Goal: Task Accomplishment & Management: Complete application form

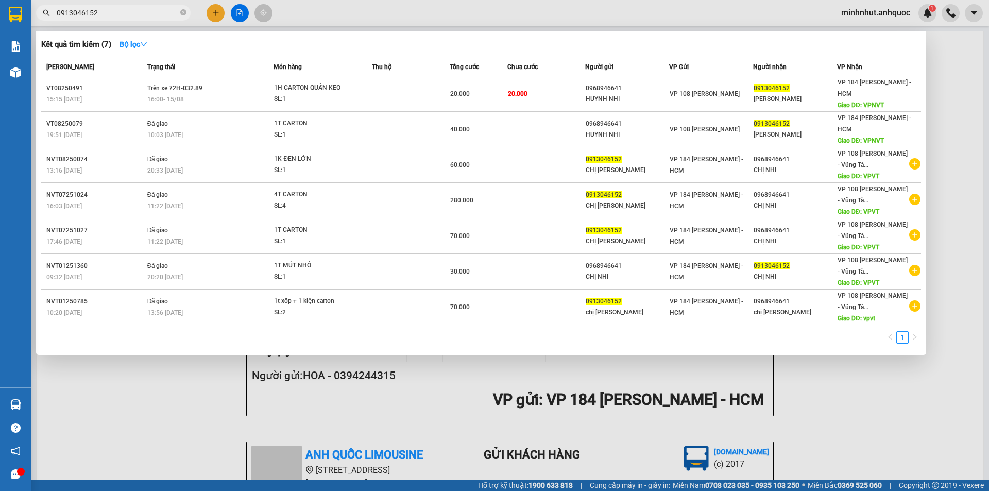
click at [218, 19] on div at bounding box center [494, 245] width 989 height 491
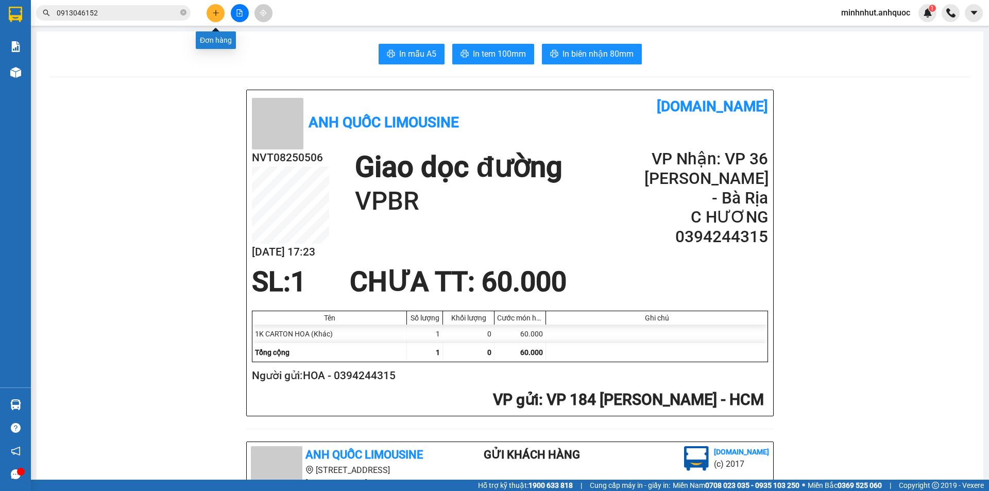
click at [218, 19] on button at bounding box center [216, 13] width 18 height 18
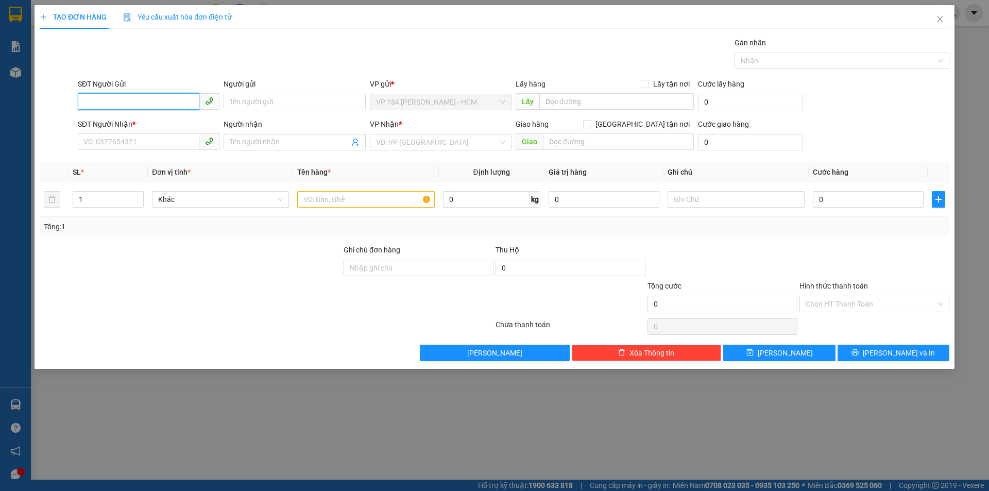
click at [156, 102] on input "SĐT Người Gửi" at bounding box center [139, 101] width 122 height 16
click at [113, 100] on input "SĐT Người Gửi" at bounding box center [139, 101] width 122 height 16
type input "0917668539"
click at [129, 121] on div "0917668539 - CHỊ [PERSON_NAME]" at bounding box center [148, 122] width 129 height 11
type input "CHỊ [PERSON_NAME]"
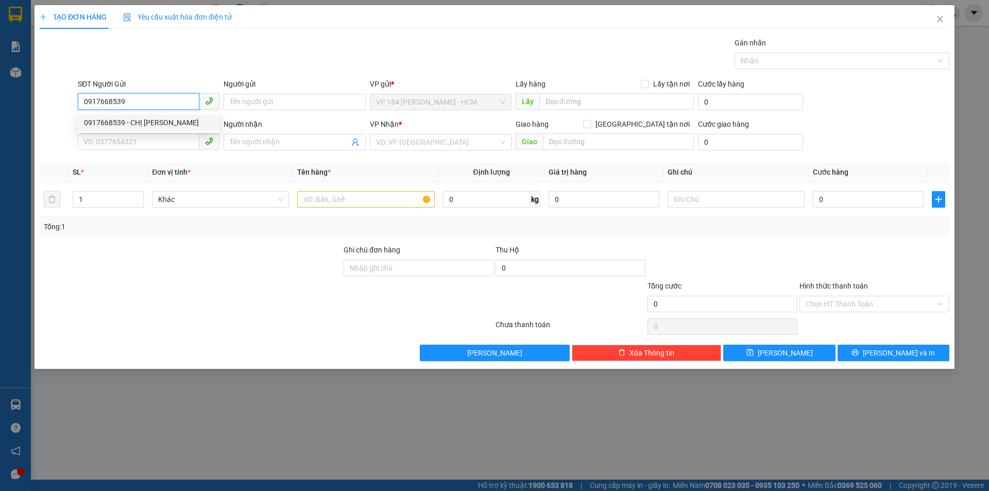
type input "0948428950"
type input "CHỊ [PERSON_NAME]"
type input "[PERSON_NAME]"
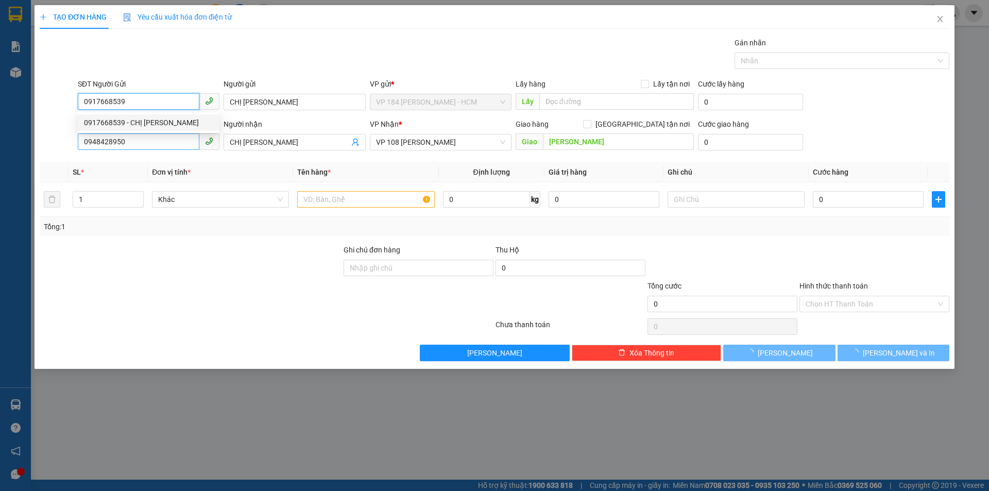
type input "40.000"
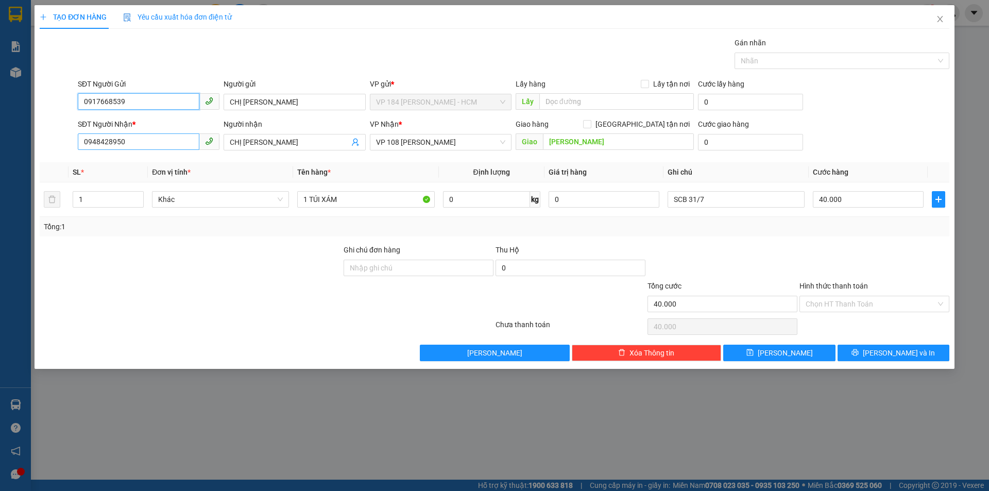
type input "0917668539"
drag, startPoint x: 133, startPoint y: 142, endPoint x: 2, endPoint y: 149, distance: 132.1
click at [6, 150] on div "TẠO ĐƠN HÀNG Yêu cầu xuất hóa đơn điện tử Transit Pickup Surcharge Ids Transit …" at bounding box center [494, 245] width 989 height 491
type input "0917270008"
click at [145, 156] on div "0917270008 - CHỊ THƯƠNG" at bounding box center [149, 163] width 142 height 16
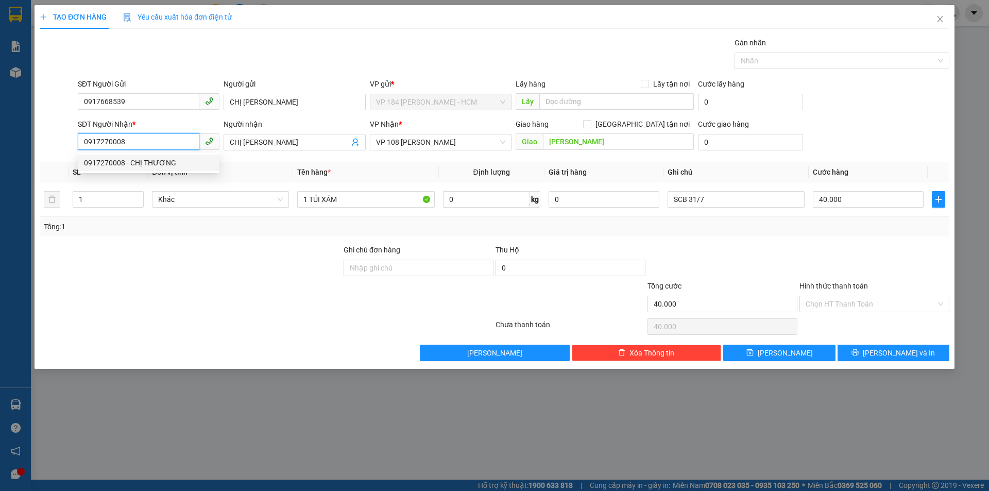
type input "CHỊ THƯƠNG"
type input "VPVT"
type input "20.000"
type input "0917270008"
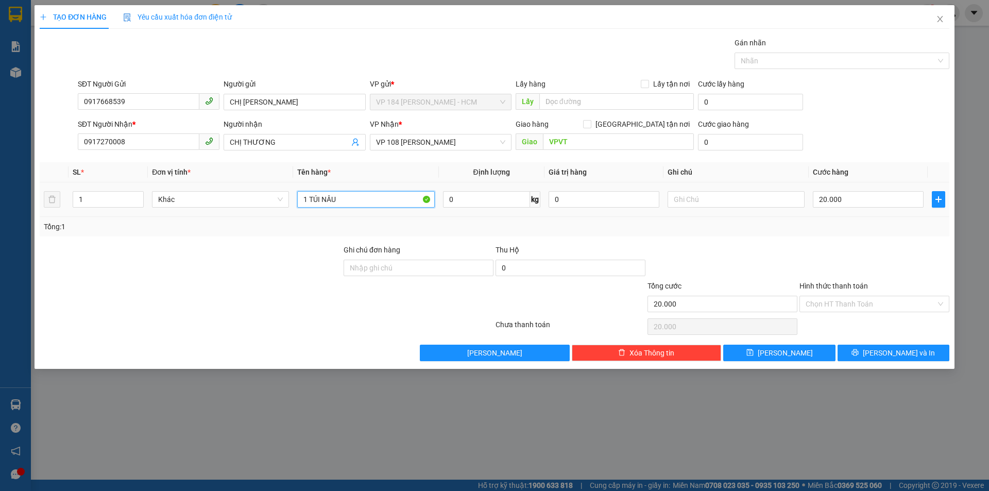
drag, startPoint x: 365, startPoint y: 202, endPoint x: 245, endPoint y: 211, distance: 120.8
click at [245, 211] on tr "1 Khác 1 TÚI NÂU 0 kg 0 20.000" at bounding box center [495, 199] width 910 height 35
click at [626, 175] on th "Giá trị hàng" at bounding box center [604, 172] width 119 height 20
click at [368, 195] on input "1 TÚI NÂU" at bounding box center [365, 199] width 137 height 16
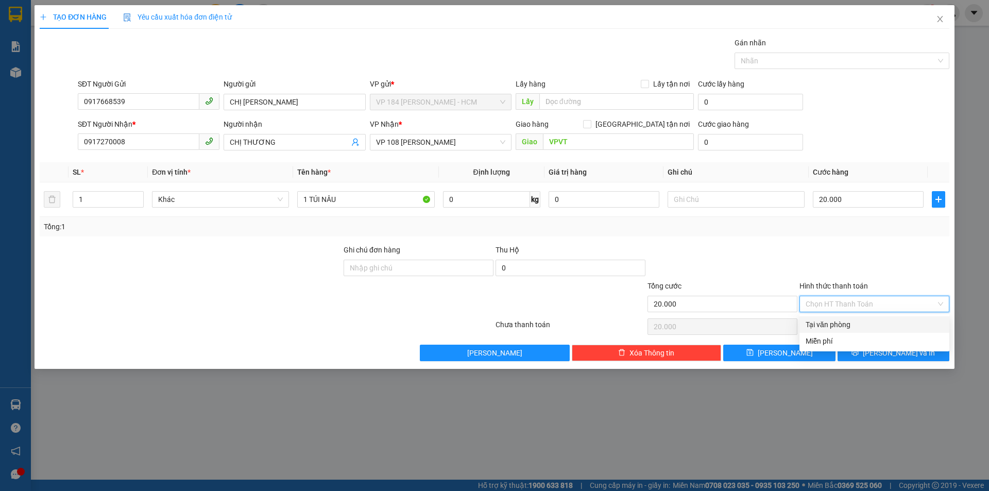
click at [877, 302] on input "Hình thức thanh toán" at bounding box center [871, 303] width 130 height 15
click at [869, 242] on div "Transit Pickup Surcharge Ids Transit Deliver Surcharge Ids Transit Deliver Surc…" at bounding box center [495, 199] width 910 height 324
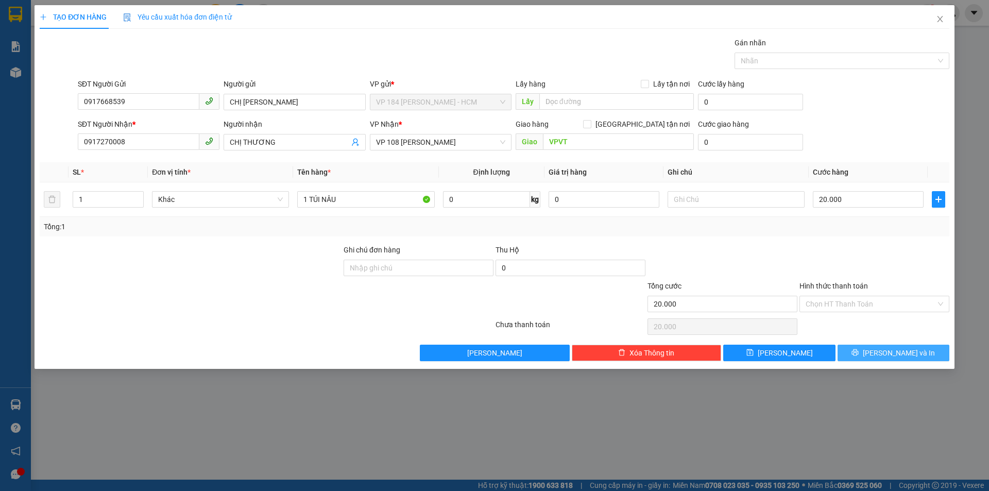
click at [889, 353] on span "[PERSON_NAME] và In" at bounding box center [899, 352] width 72 height 11
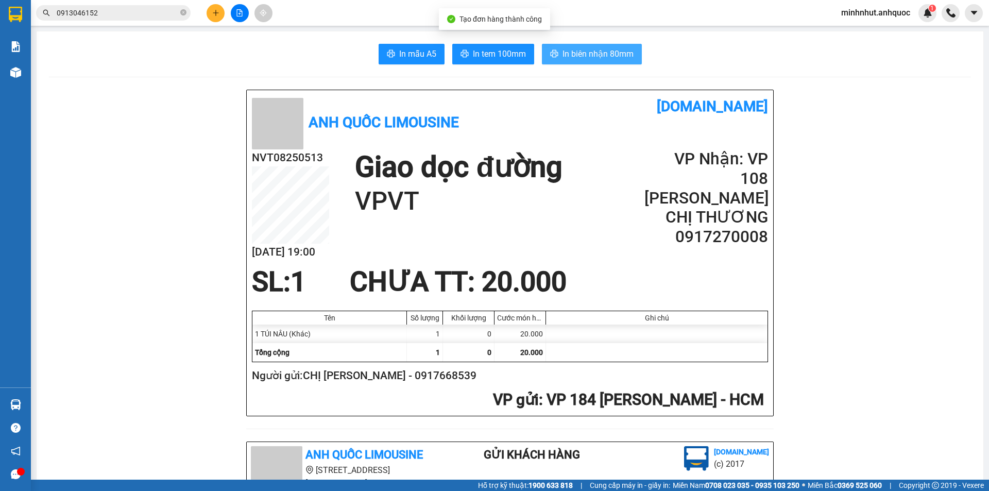
click at [555, 55] on button "In biên nhận 80mm" at bounding box center [592, 54] width 100 height 21
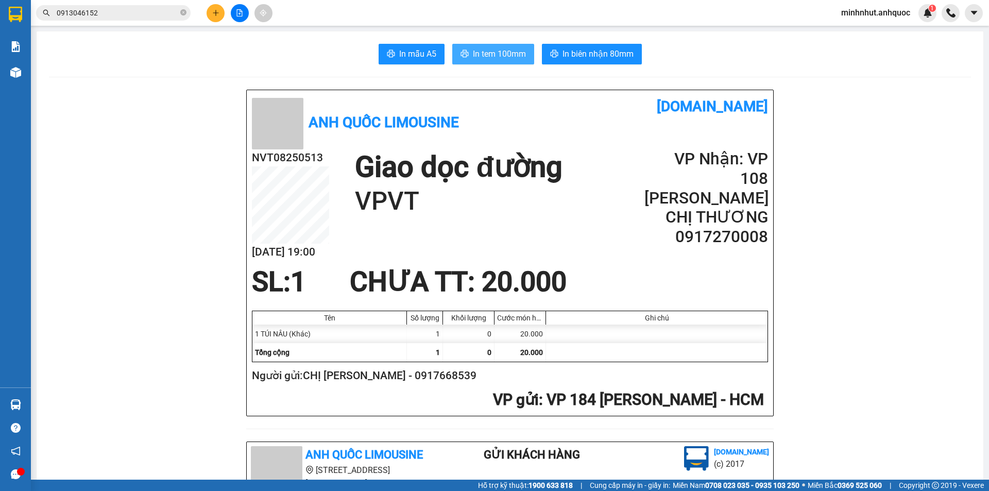
click at [491, 56] on span "In tem 100mm" at bounding box center [499, 53] width 53 height 13
click at [217, 10] on icon "plus" at bounding box center [215, 12] width 7 height 7
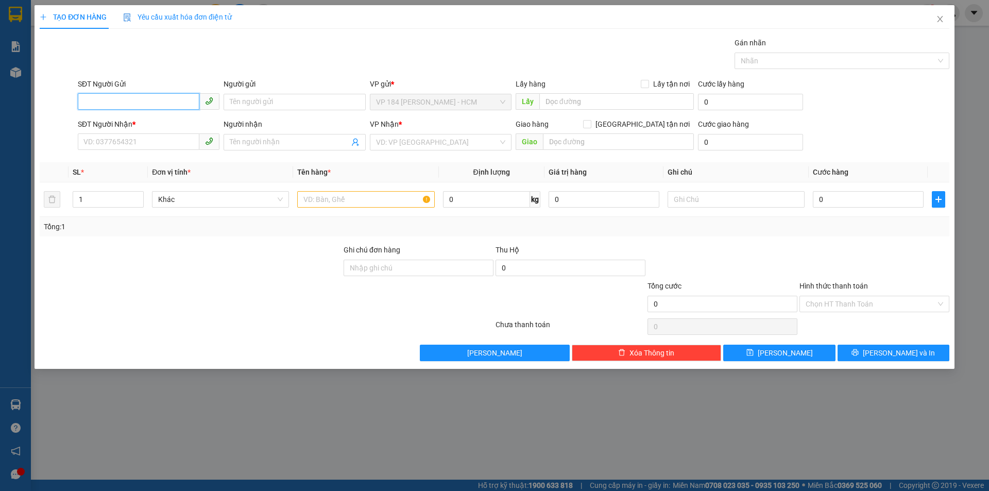
click at [133, 99] on input "SĐT Người Gửi" at bounding box center [139, 101] width 122 height 16
click at [146, 116] on div "0917668539 - CHỊ [PERSON_NAME]" at bounding box center [149, 122] width 142 height 16
type input "0917668539"
type input "CHỊ [PERSON_NAME]"
type input "0917270008"
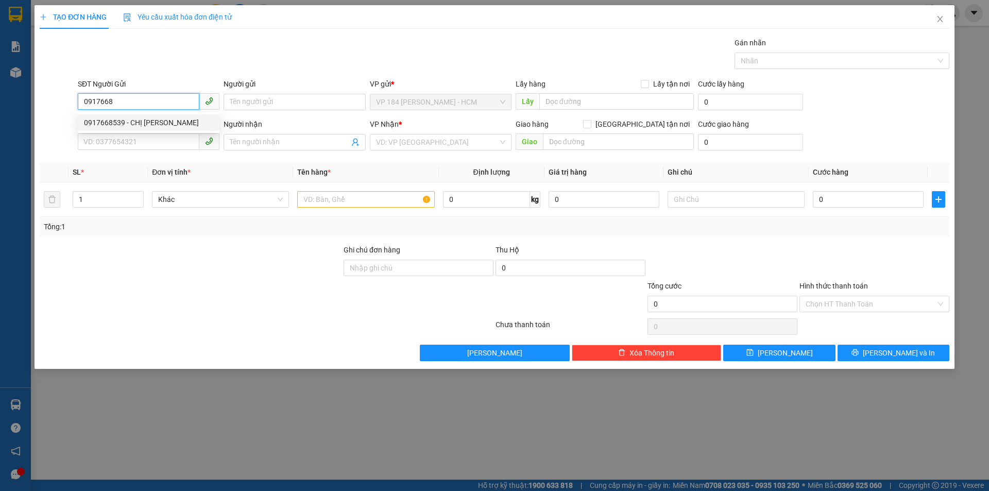
type input "CHỊ THƯƠNG"
type input "VPVT"
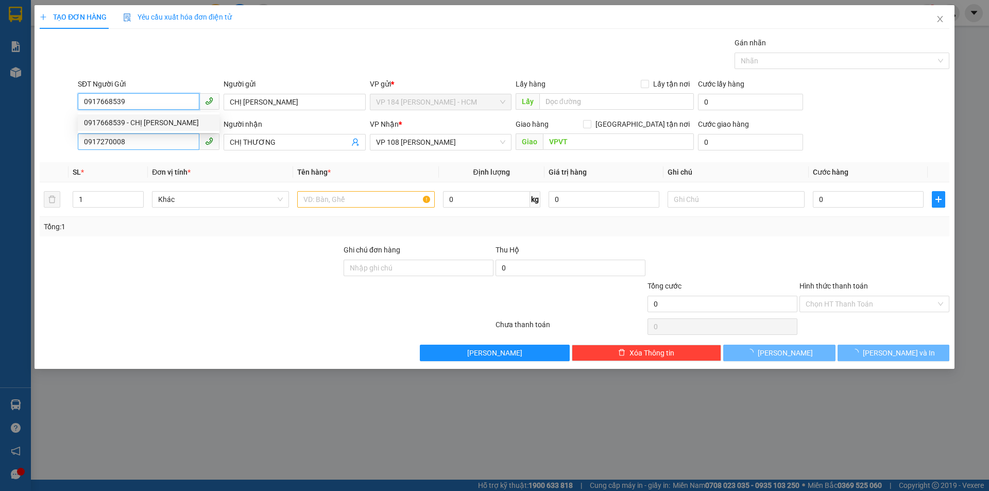
type input "20.000"
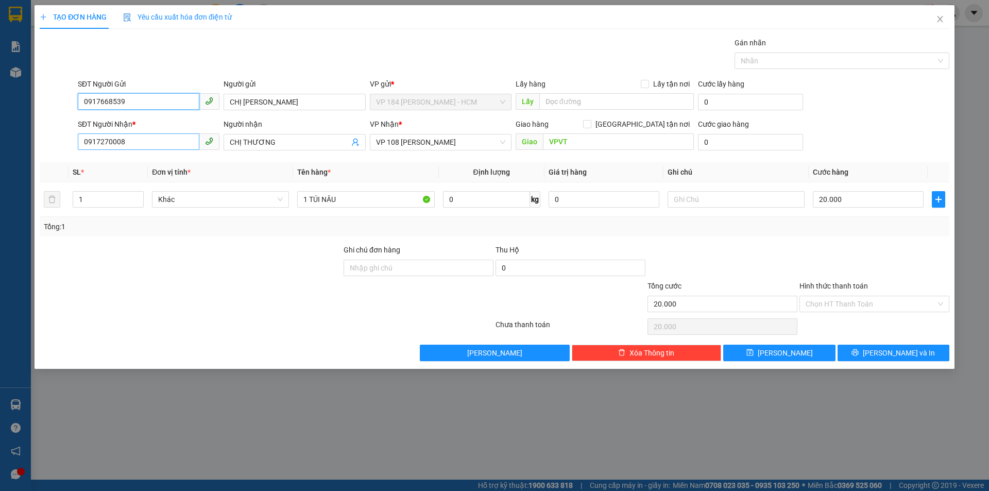
type input "0917668539"
click at [146, 146] on input "0917270008" at bounding box center [139, 141] width 122 height 16
type input "0948428950"
click at [163, 160] on div "0948428950 - CHỊ [PERSON_NAME]" at bounding box center [148, 162] width 129 height 11
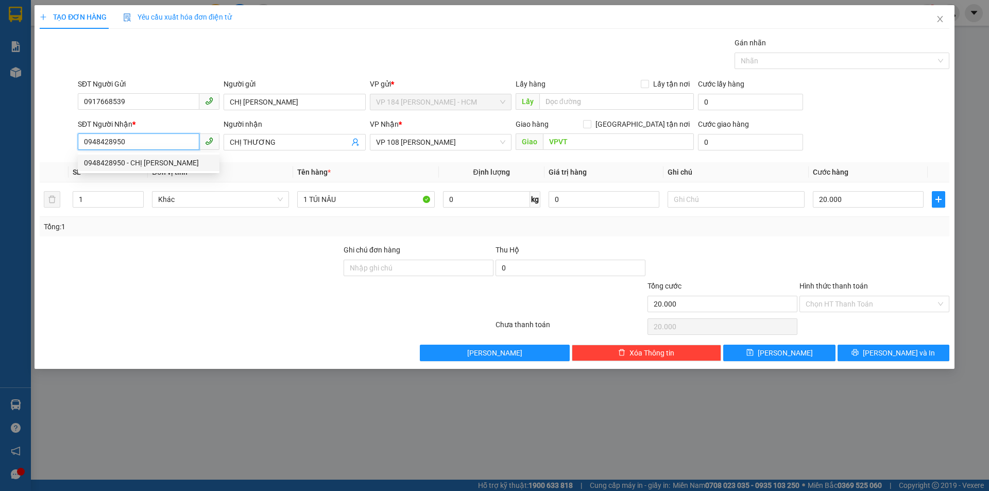
type input "CHỊ [PERSON_NAME]"
type input "[PERSON_NAME]"
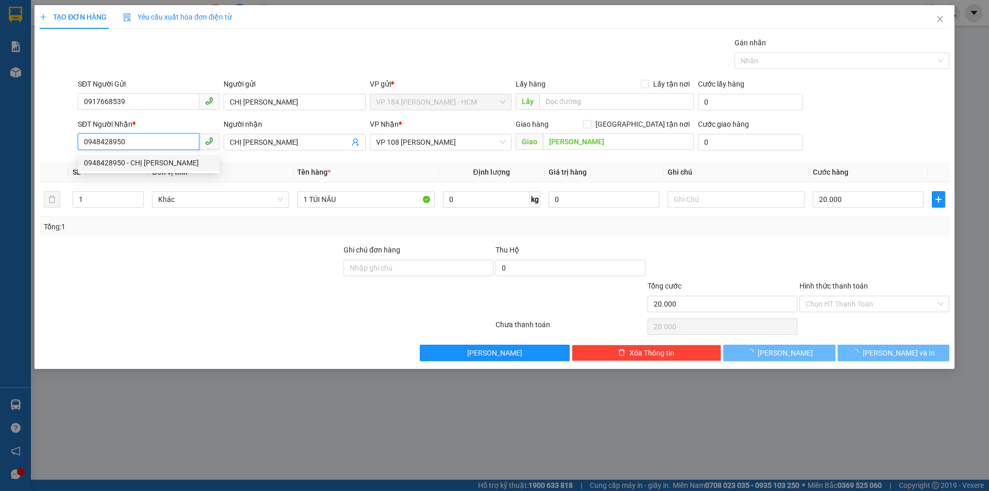
type input "40.000"
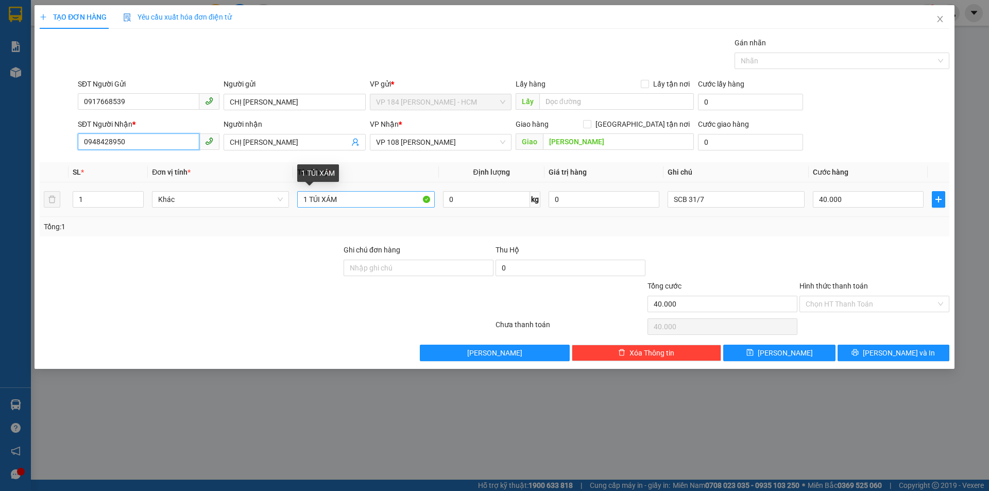
type input "0948428950"
drag, startPoint x: 359, startPoint y: 204, endPoint x: 203, endPoint y: 195, distance: 155.3
click at [217, 196] on tr "1 Khác 1 TÚI XÁM 0 kg 0 SCB 31/7 40.000" at bounding box center [495, 199] width 910 height 35
type input "1 GIỎ ĐEN"
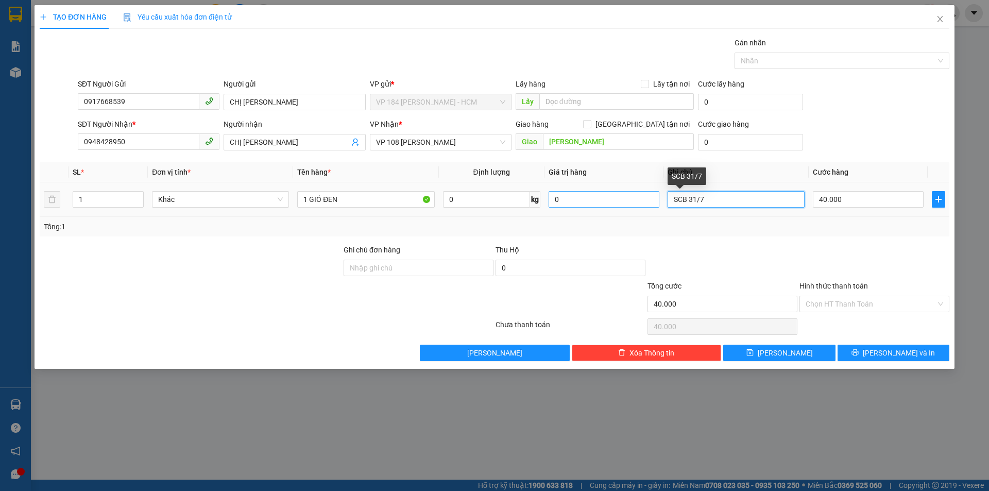
drag, startPoint x: 746, startPoint y: 193, endPoint x: 644, endPoint y: 195, distance: 101.5
click at [646, 196] on tr "1 Khác 1 GIỎ ĐEN 0 kg 0 SCB 31/7 40.000" at bounding box center [495, 199] width 910 height 35
click at [856, 195] on input "40.000" at bounding box center [868, 199] width 111 height 16
type input "3"
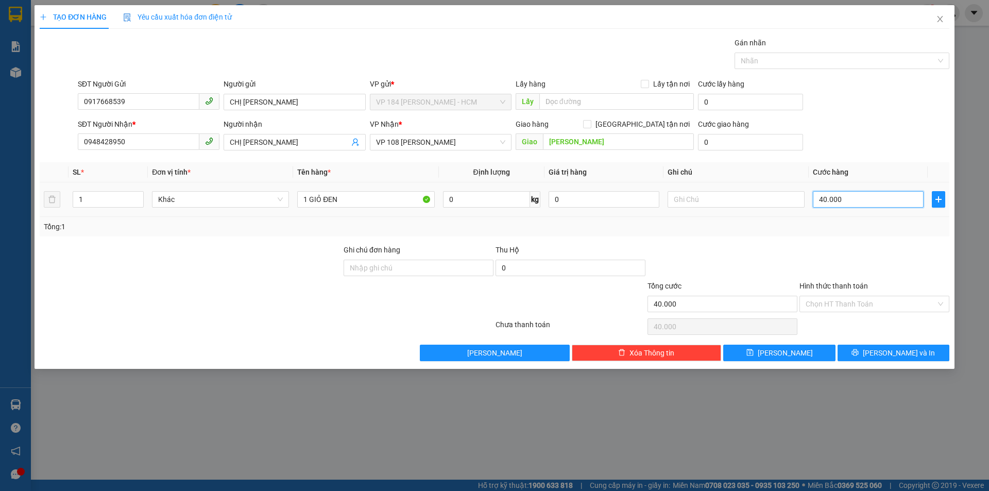
type input "3"
type input "30"
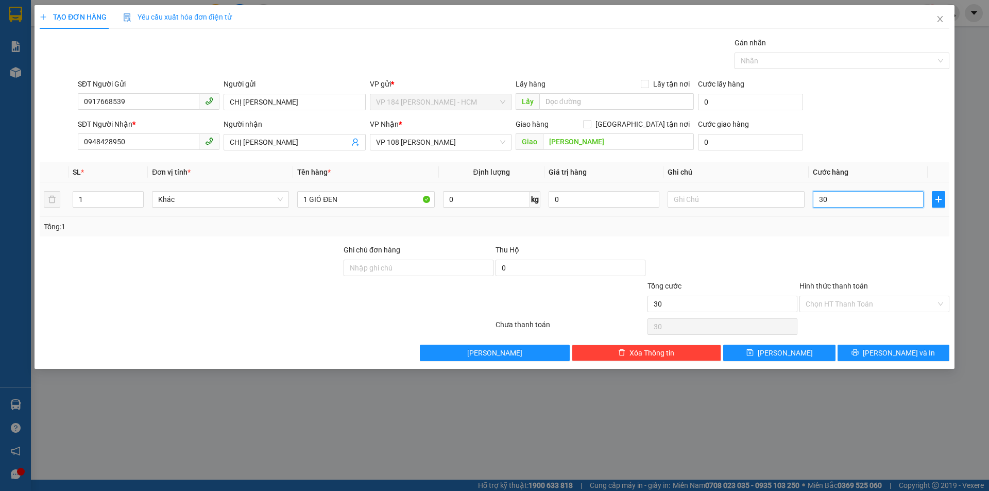
type input "300"
type input "3.000"
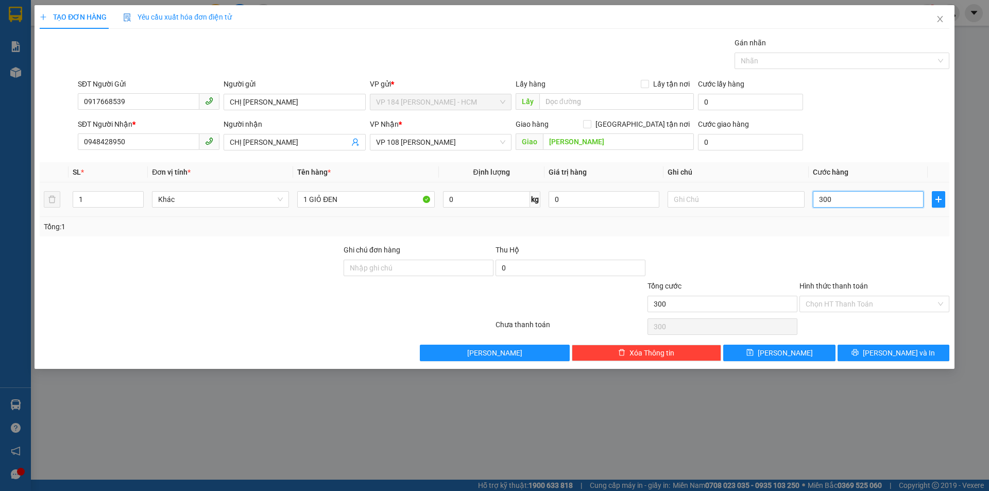
type input "3.000"
type input "30.000"
click at [859, 356] on span "printer" at bounding box center [855, 353] width 7 height 8
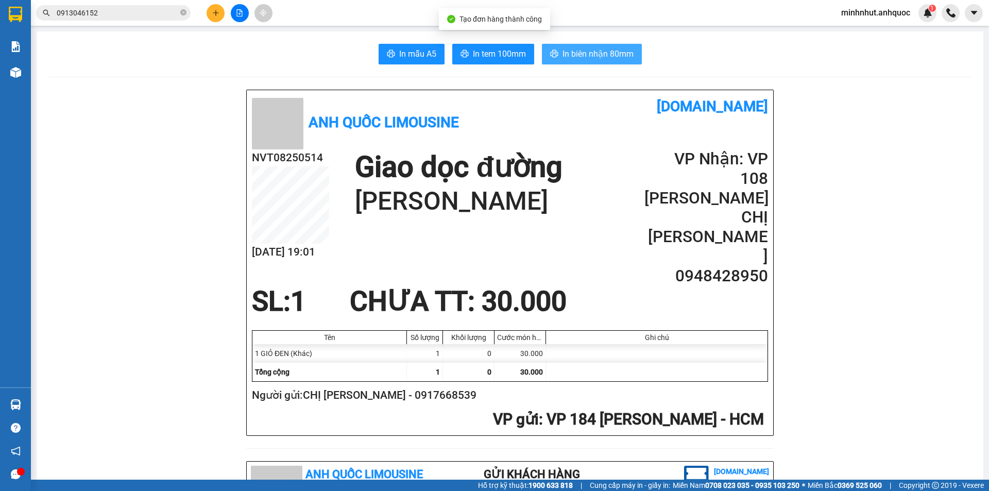
click at [545, 59] on button "In biên nhận 80mm" at bounding box center [592, 54] width 100 height 21
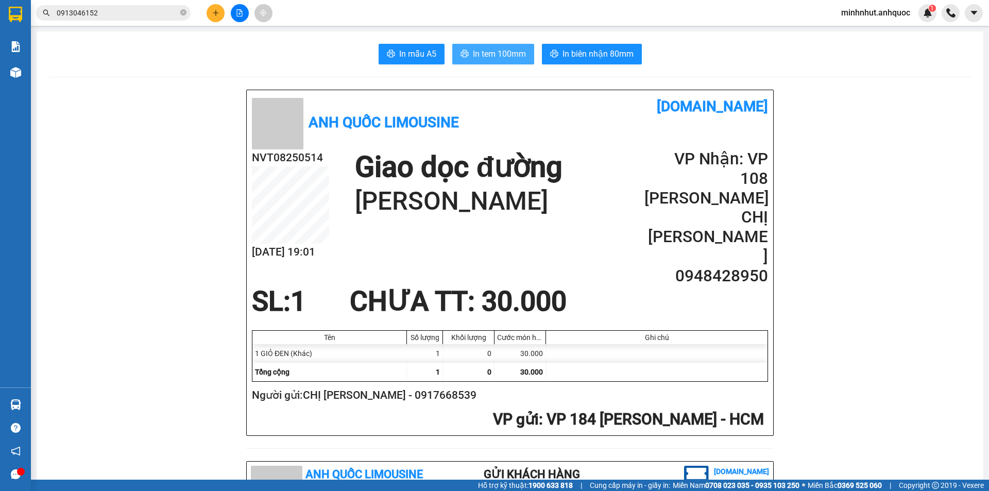
click at [493, 52] on span "In tem 100mm" at bounding box center [499, 53] width 53 height 13
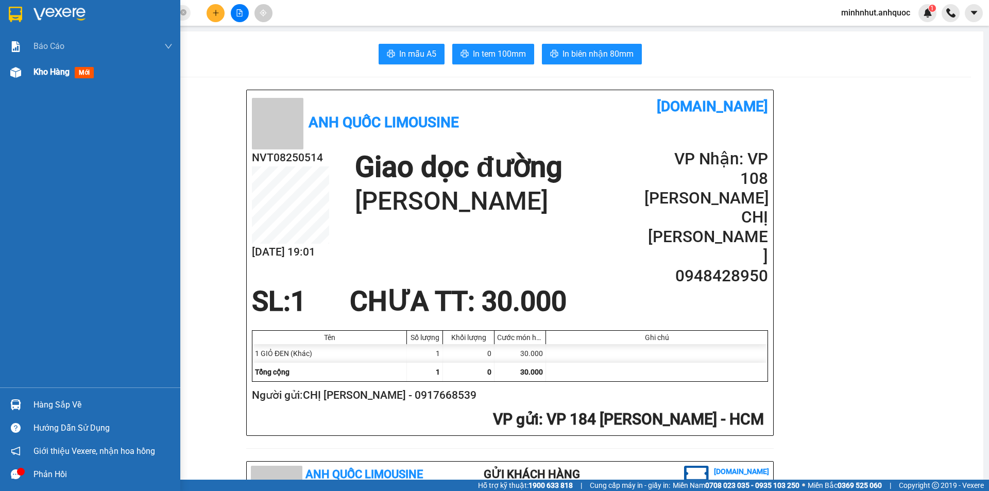
click at [12, 79] on div at bounding box center [16, 72] width 18 height 18
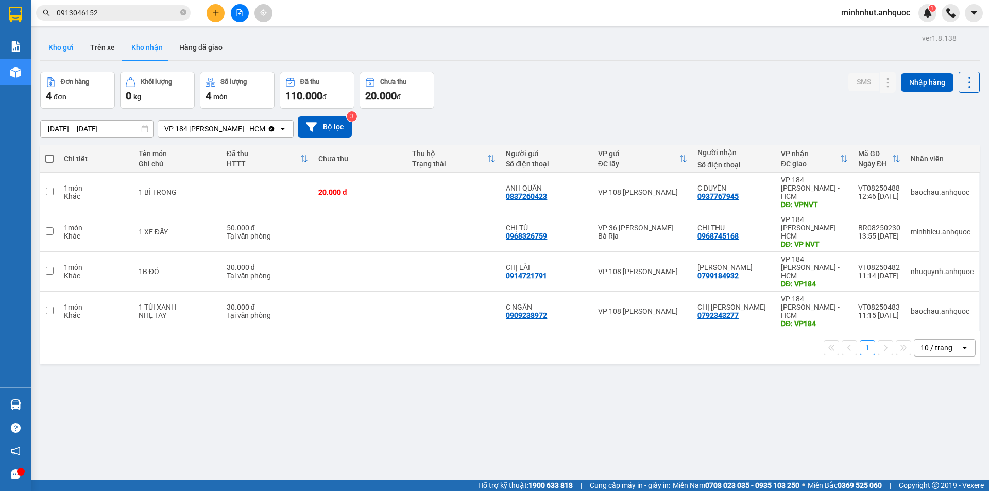
click at [51, 46] on button "Kho gửi" at bounding box center [61, 47] width 42 height 25
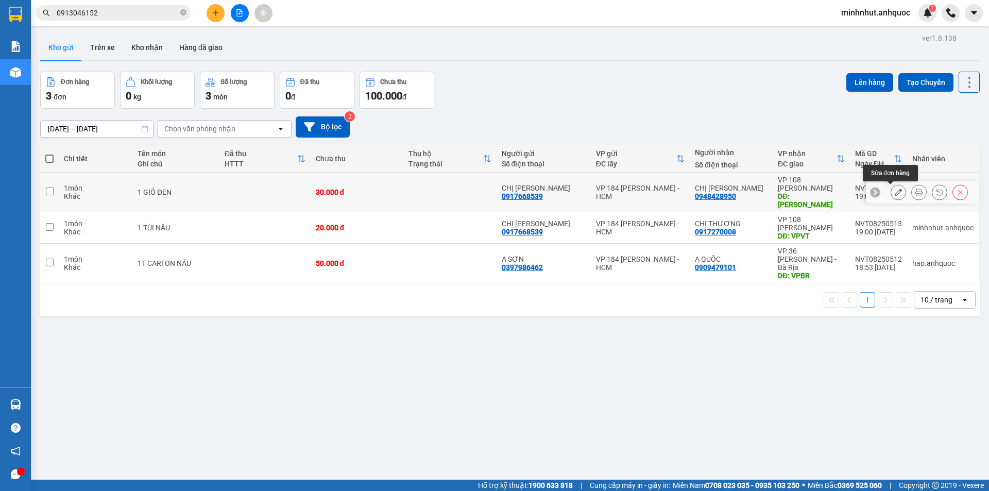
click at [891, 196] on button at bounding box center [898, 192] width 14 height 18
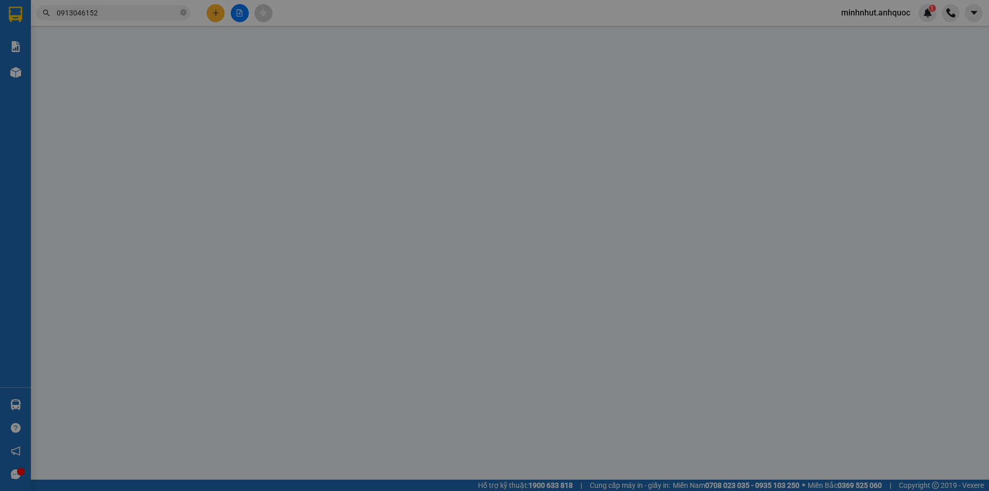
type input "0917668539"
type input "CHỊ [PERSON_NAME]"
type input "0948428950"
type input "CHỊ [PERSON_NAME]"
type input "[PERSON_NAME]"
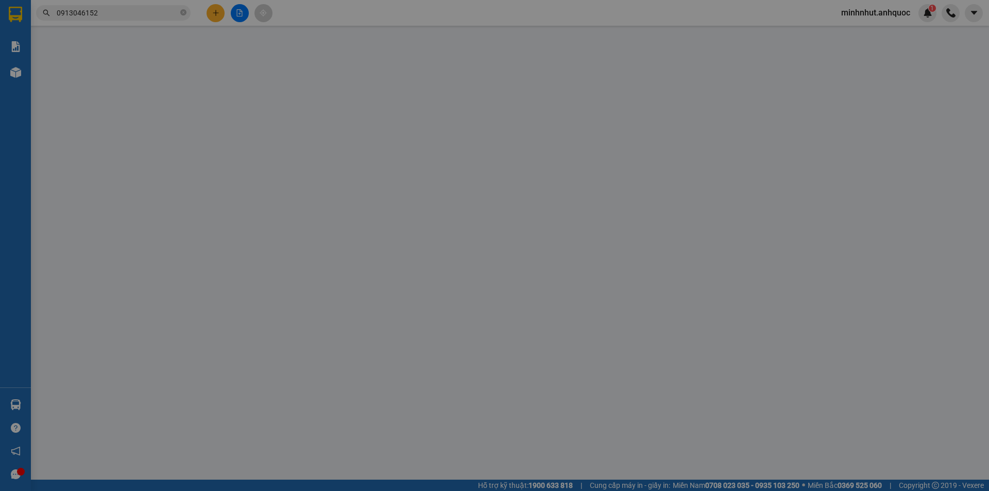
type input "30.000"
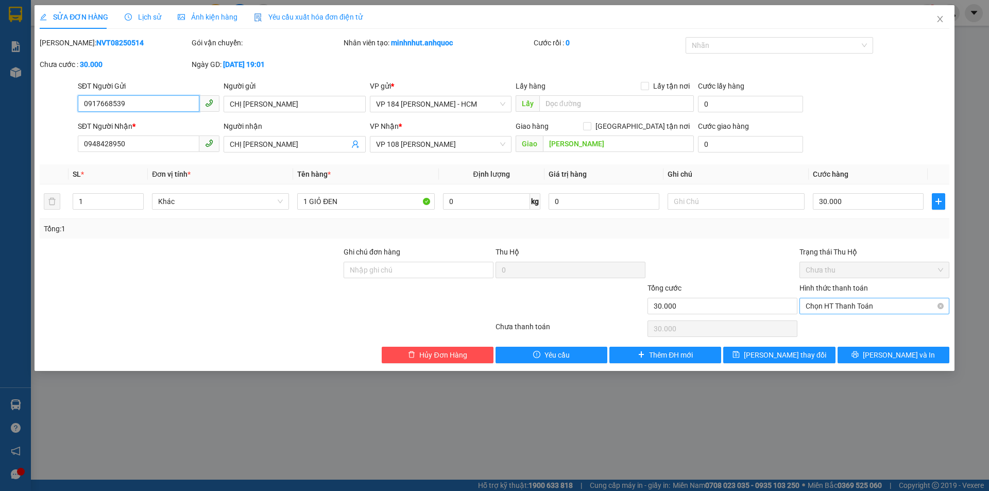
click at [854, 307] on span "Chọn HT Thanh Toán" at bounding box center [875, 305] width 138 height 15
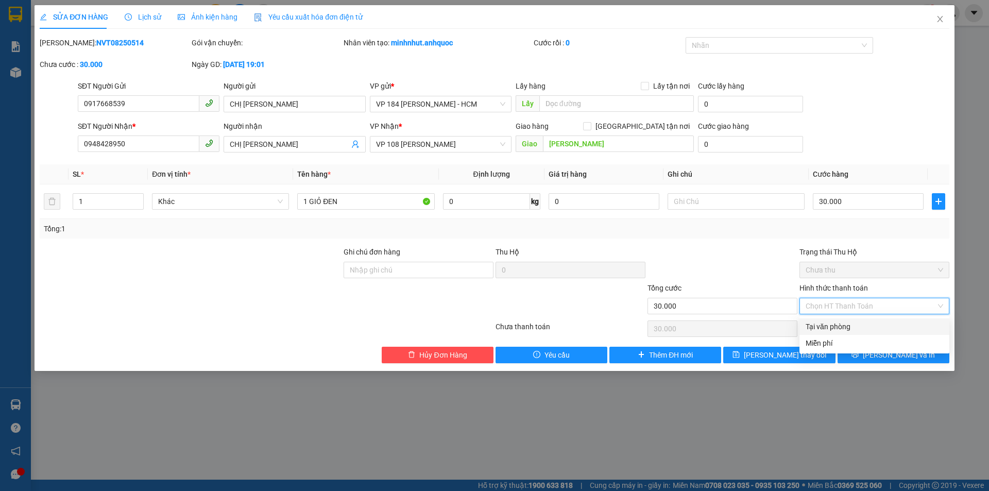
click at [854, 328] on div "Tại văn phòng" at bounding box center [875, 326] width 138 height 11
type input "0"
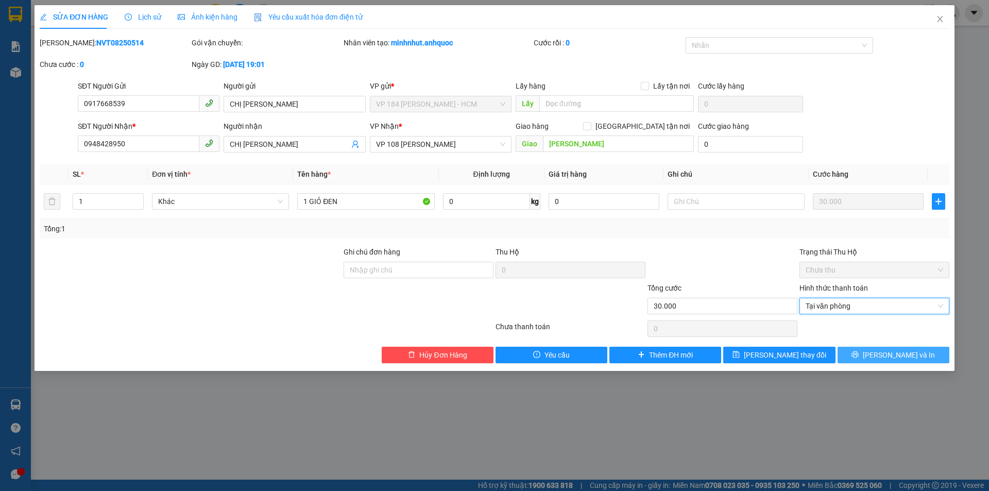
click at [865, 350] on button "[PERSON_NAME] và In" at bounding box center [894, 355] width 112 height 16
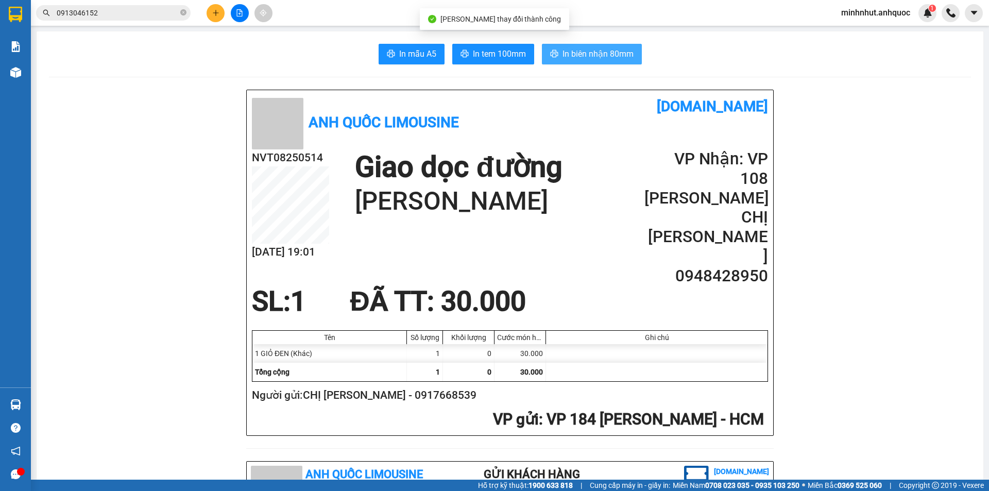
click at [563, 58] on span "In biên nhận 80mm" at bounding box center [598, 53] width 71 height 13
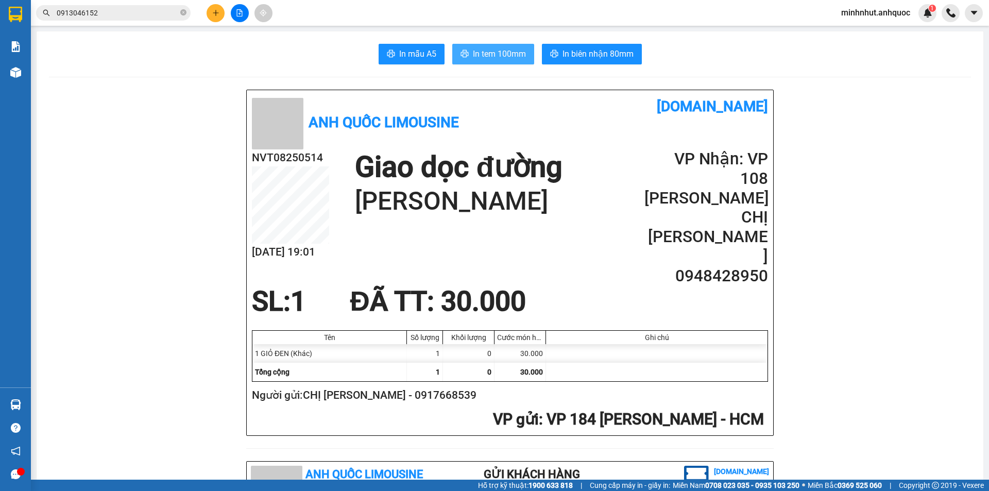
click at [465, 54] on button "In tem 100mm" at bounding box center [493, 54] width 82 height 21
